Goal: Find specific page/section: Find specific page/section

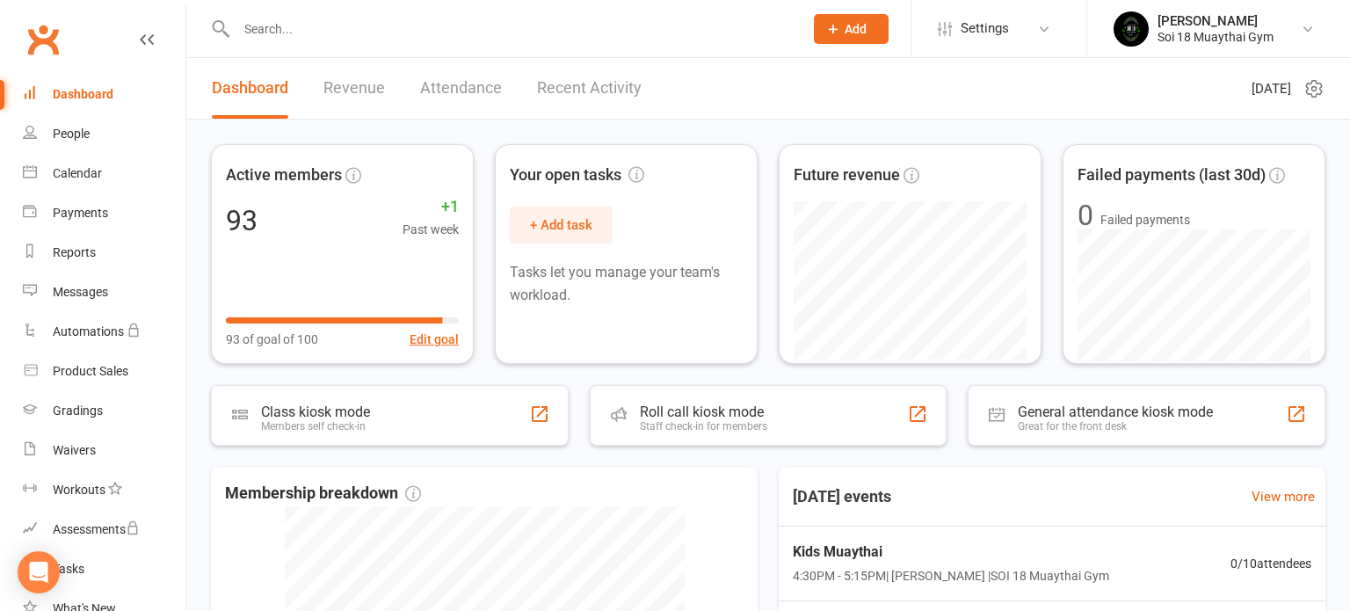
click at [576, 91] on link "Recent Activity" at bounding box center [589, 88] width 105 height 61
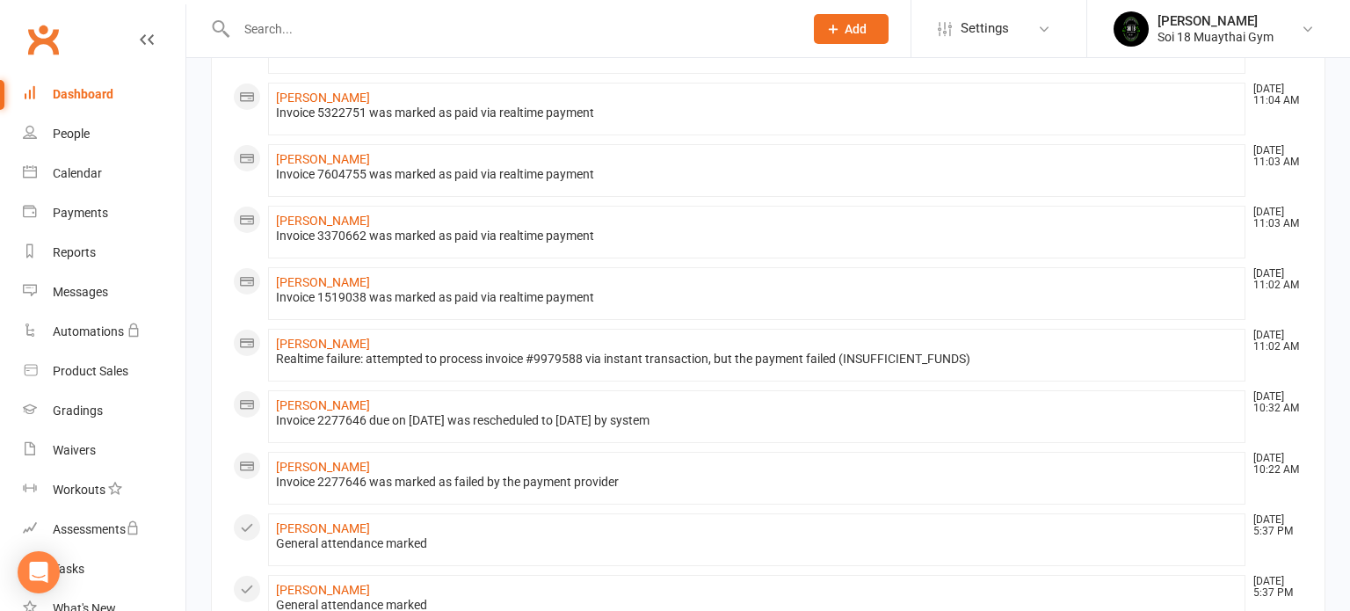
scroll to position [415, 0]
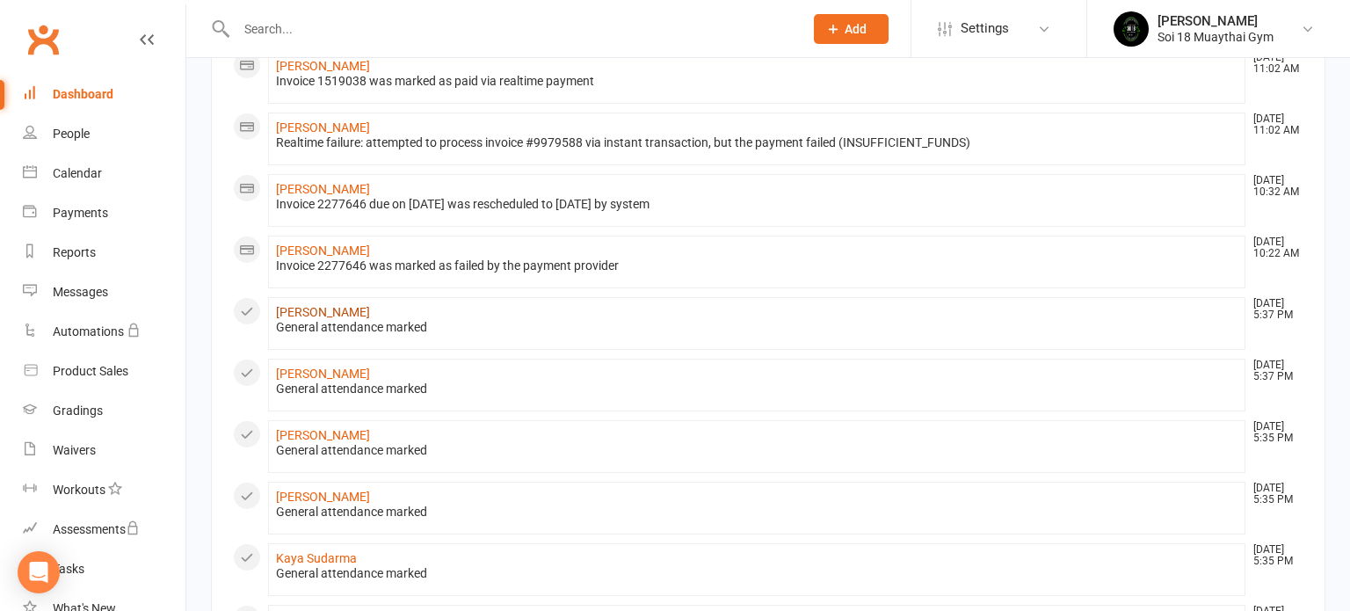
click at [319, 311] on link "[PERSON_NAME]" at bounding box center [323, 312] width 94 height 14
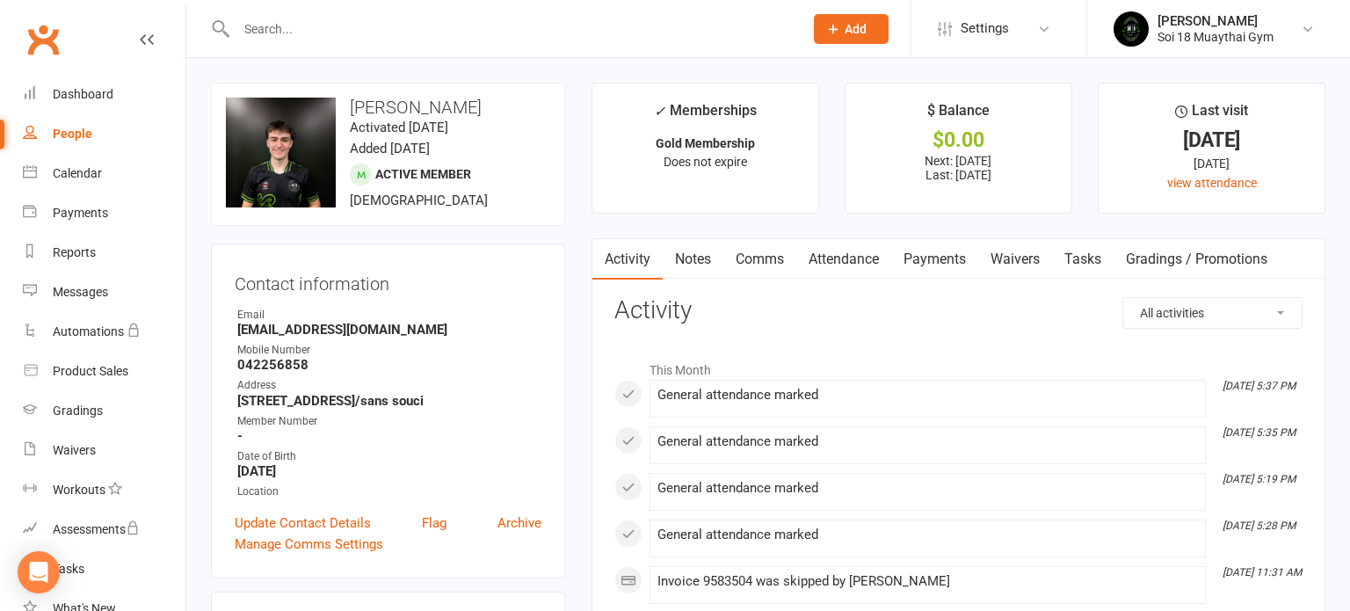
click at [925, 255] on link "Payments" at bounding box center [934, 259] width 87 height 40
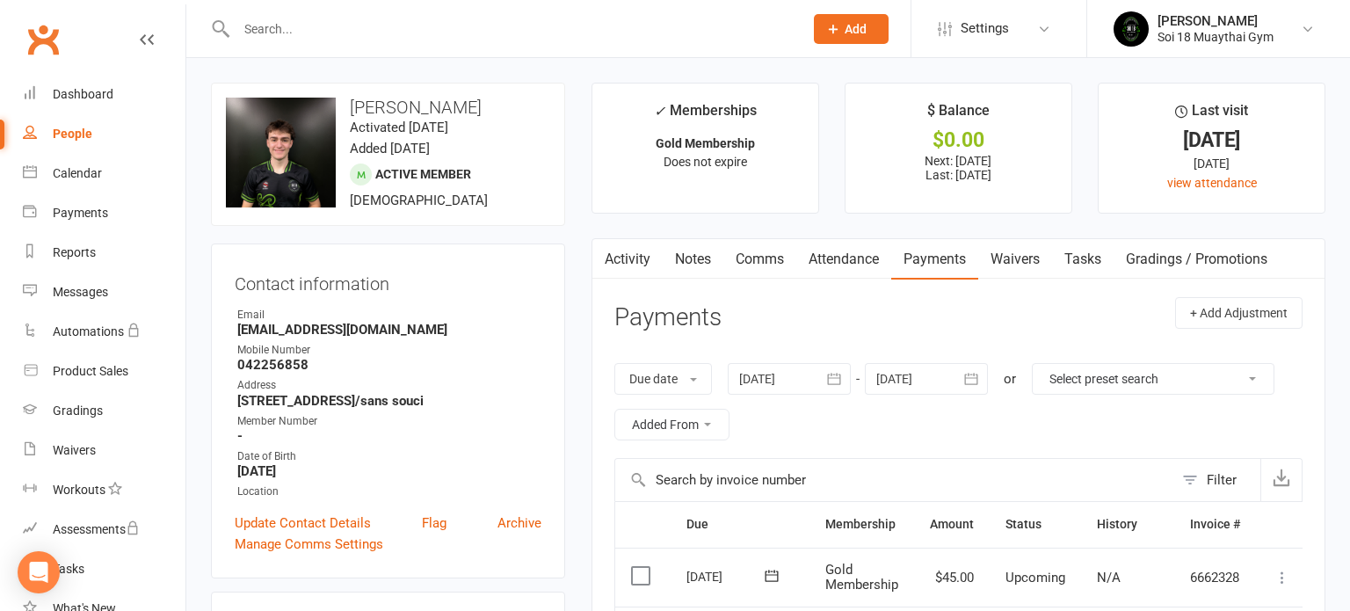
click at [354, 29] on input "text" at bounding box center [511, 29] width 560 height 25
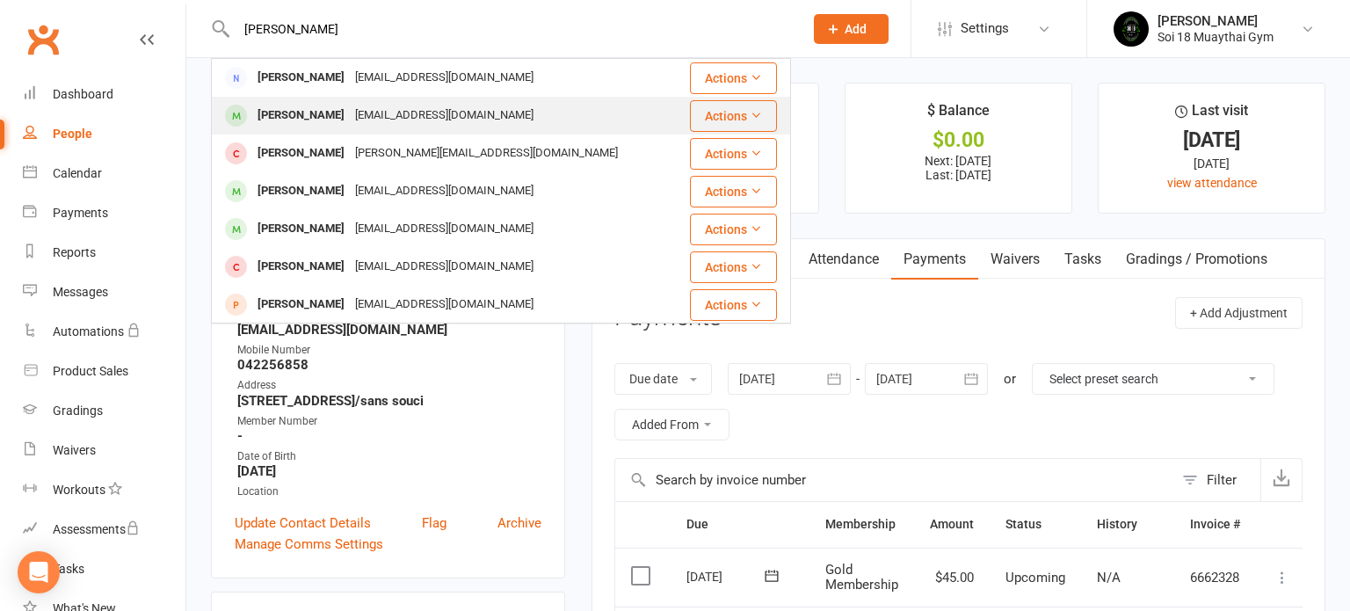
type input "[PERSON_NAME]"
click at [320, 123] on div "[PERSON_NAME]" at bounding box center [301, 115] width 98 height 25
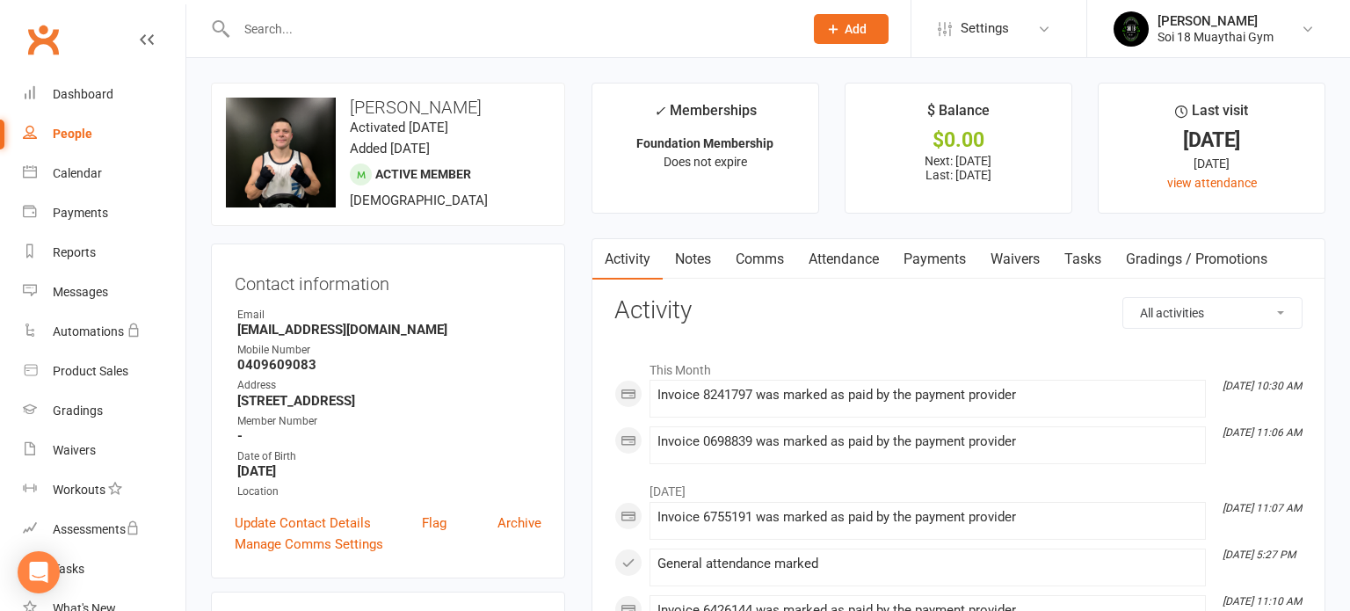
click at [936, 259] on link "Payments" at bounding box center [934, 259] width 87 height 40
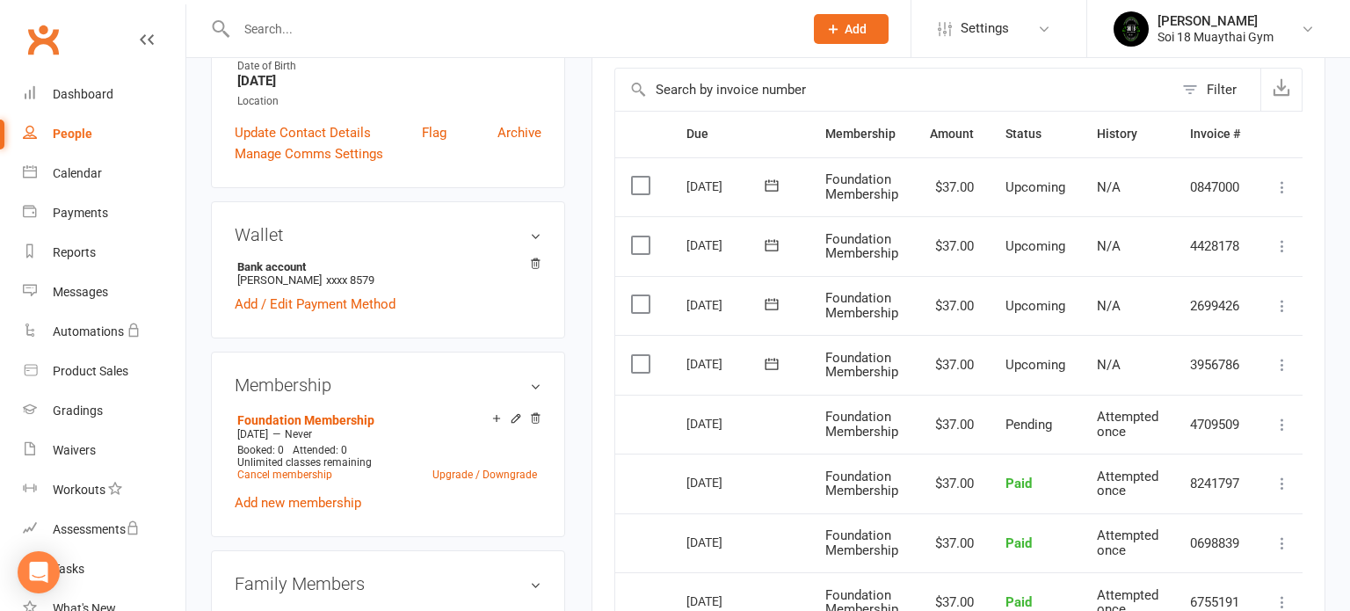
scroll to position [377, 0]
